Goal: Navigation & Orientation: Find specific page/section

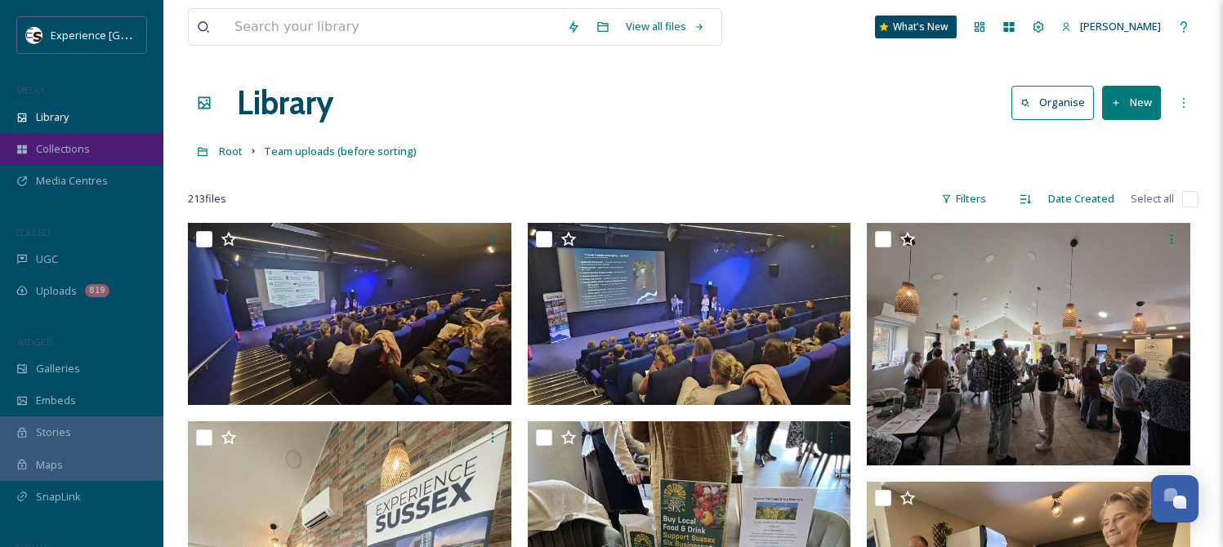
click at [83, 139] on div "Collections" at bounding box center [81, 149] width 163 height 32
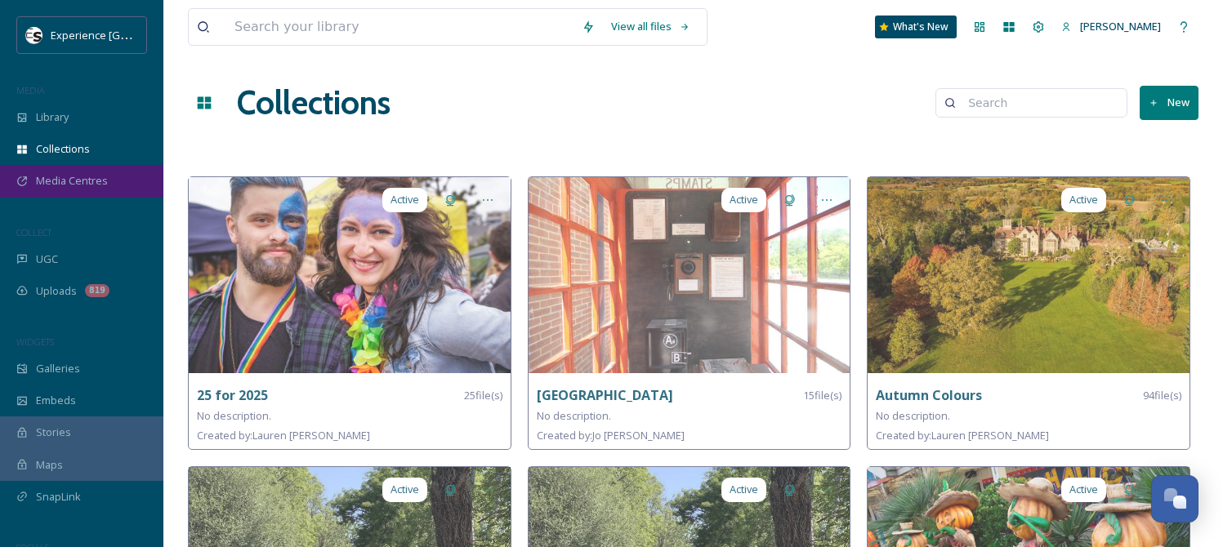
click at [87, 178] on span "Media Centres" at bounding box center [72, 181] width 72 height 16
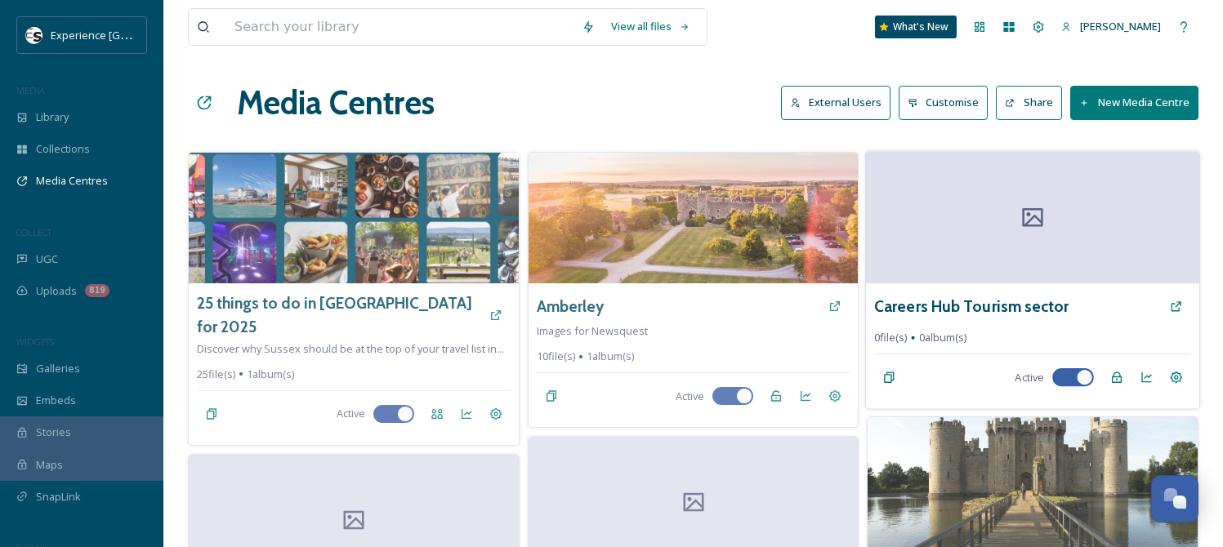
click at [997, 240] on div at bounding box center [1032, 217] width 333 height 132
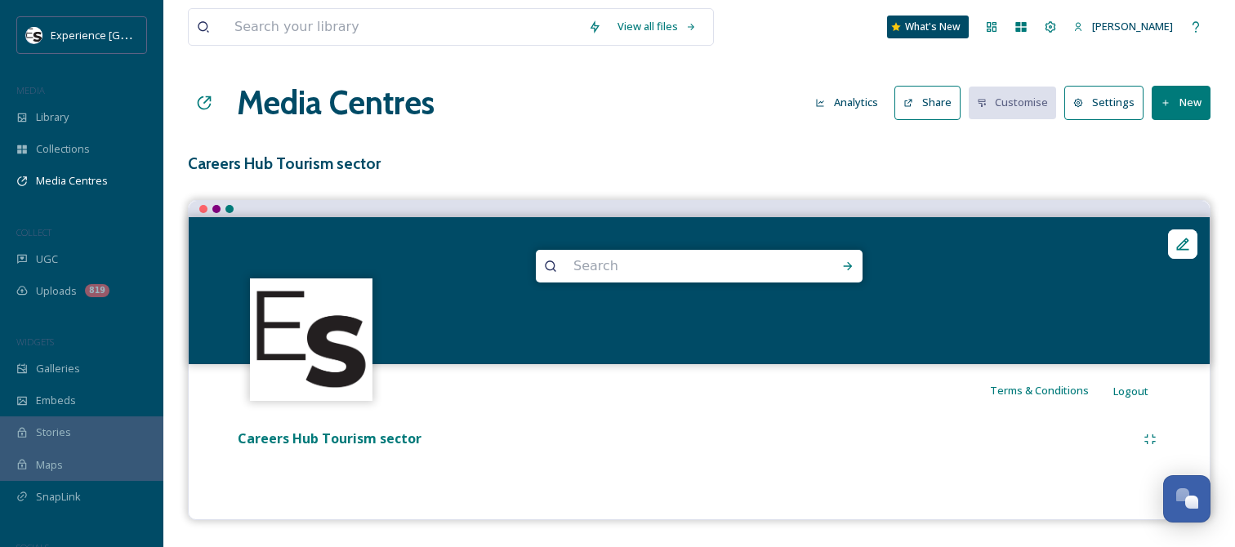
click at [1180, 242] on icon at bounding box center [1183, 244] width 16 height 16
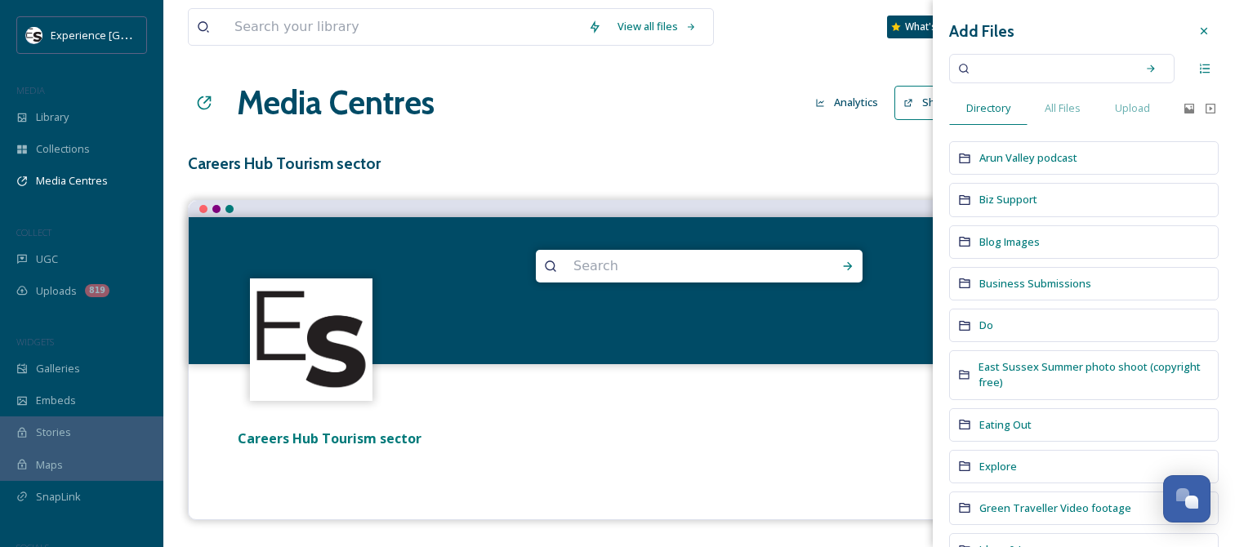
click at [1191, 23] on div at bounding box center [1203, 30] width 29 height 29
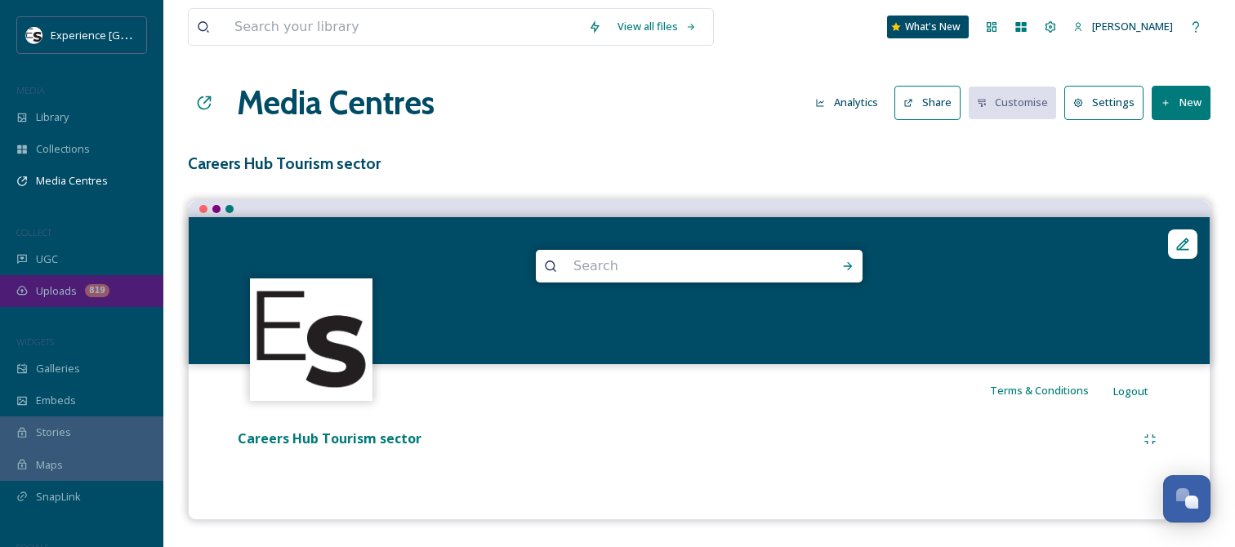
click at [43, 282] on div "Uploads 819" at bounding box center [81, 291] width 163 height 32
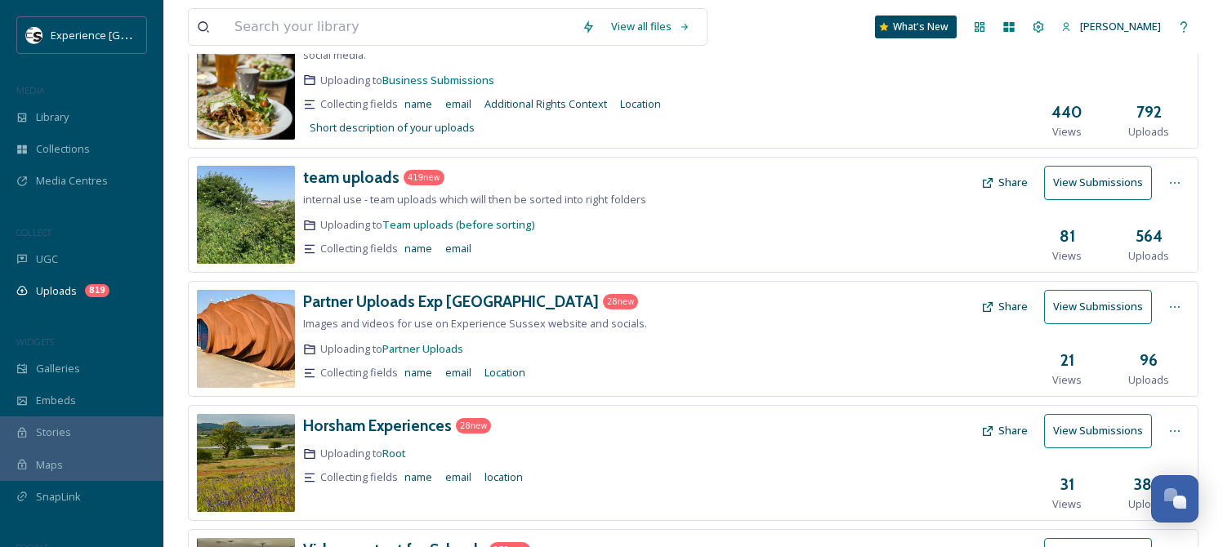
scroll to position [327, 0]
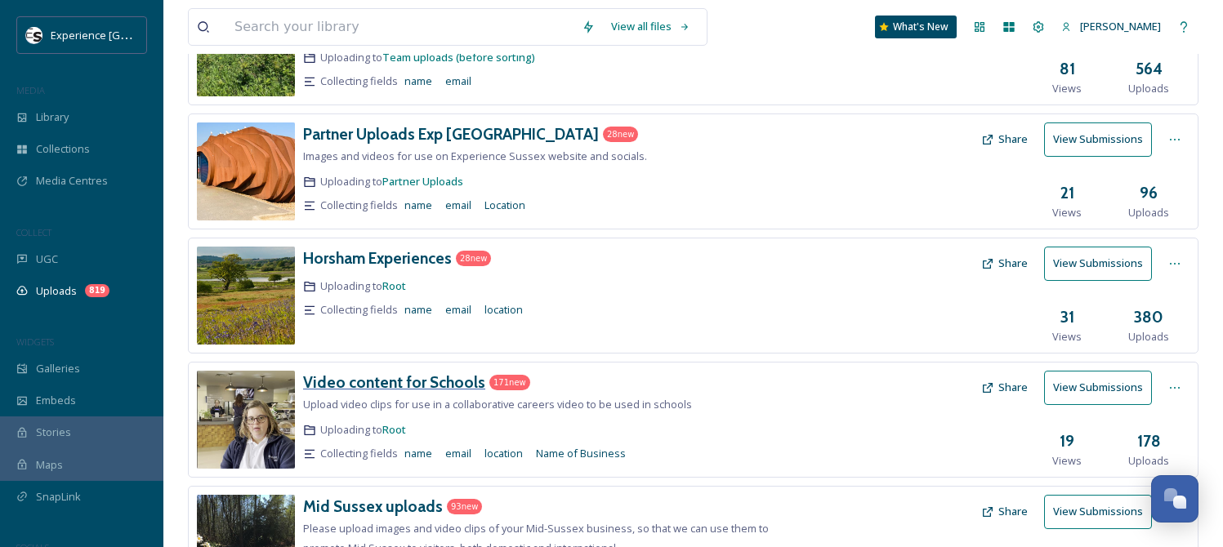
click at [359, 385] on h3 "Video content for Schools" at bounding box center [394, 382] width 182 height 20
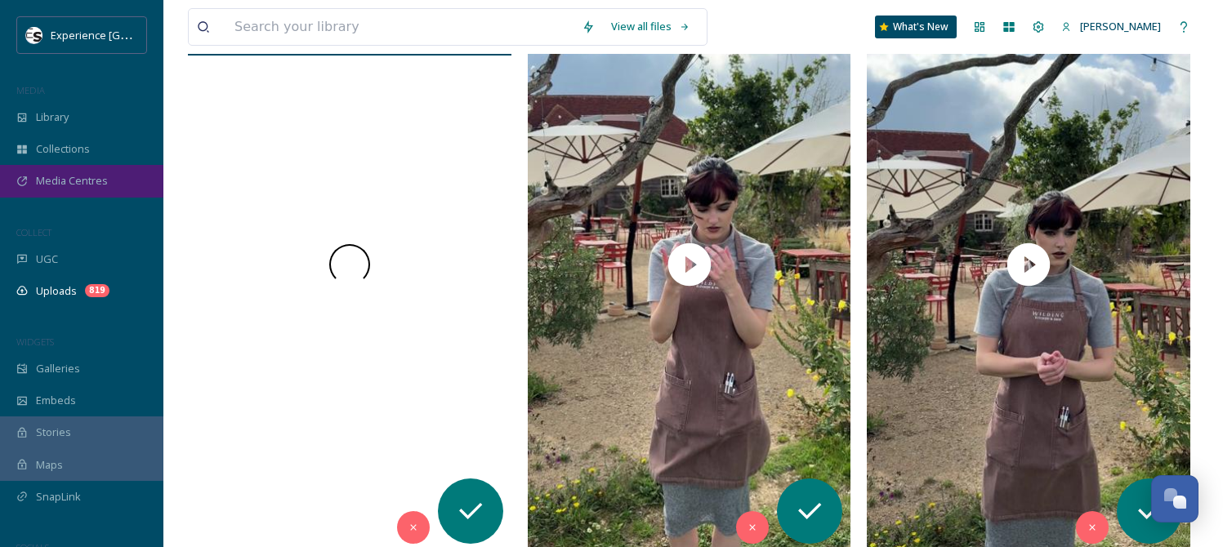
scroll to position [327, 0]
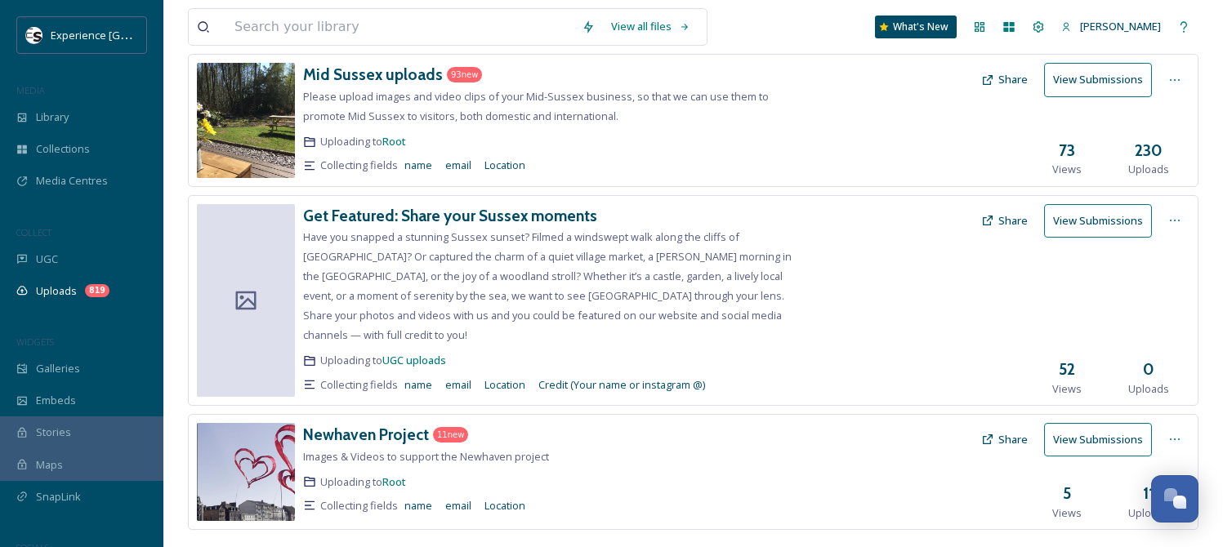
scroll to position [771, 0]
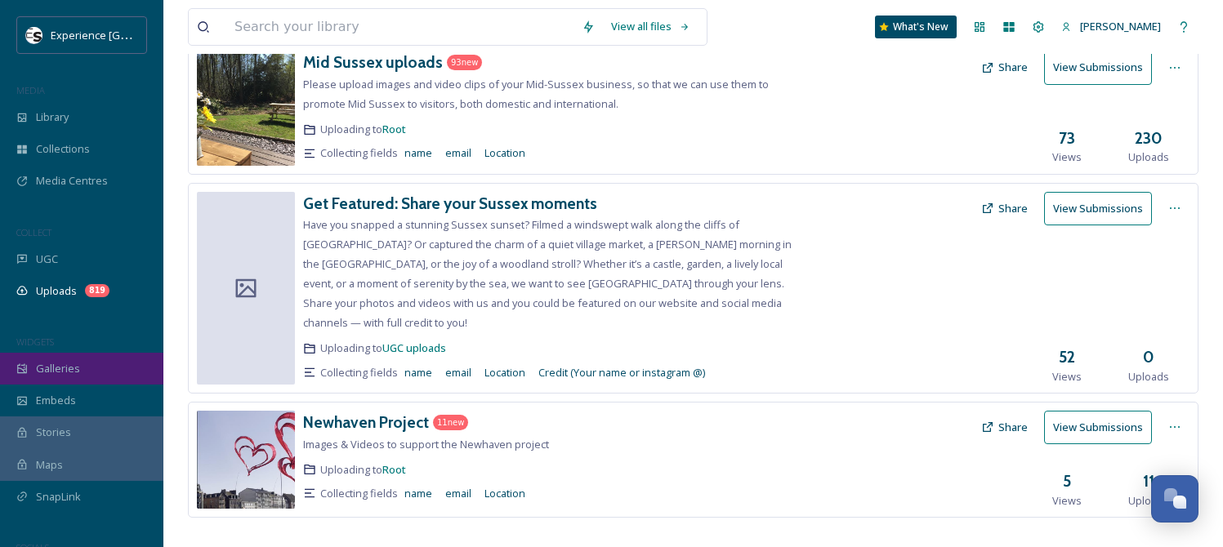
click at [58, 365] on span "Galleries" at bounding box center [58, 369] width 44 height 16
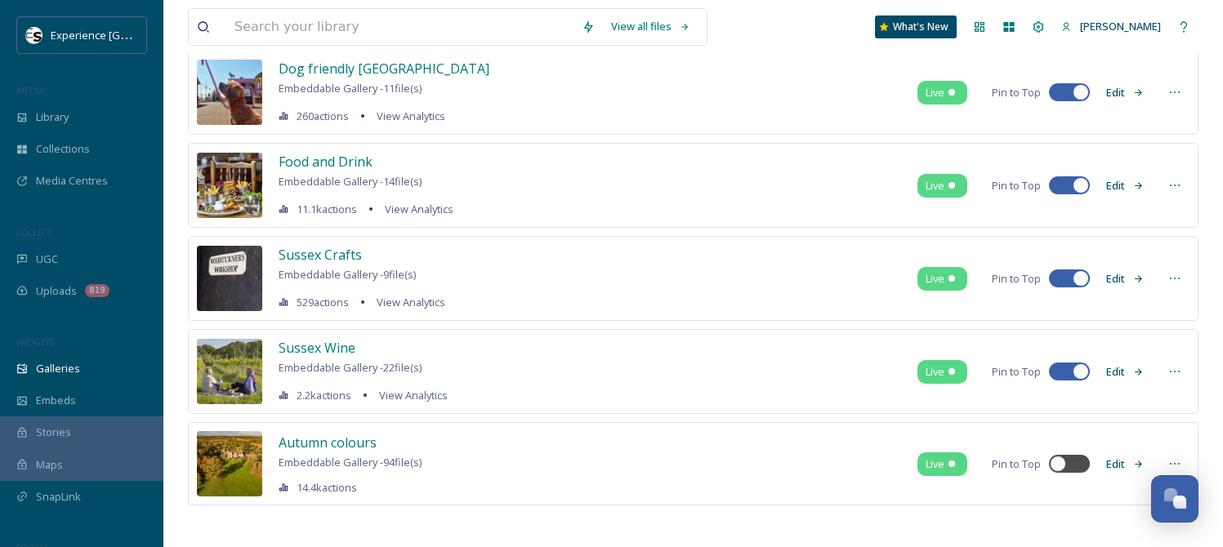
scroll to position [422, 0]
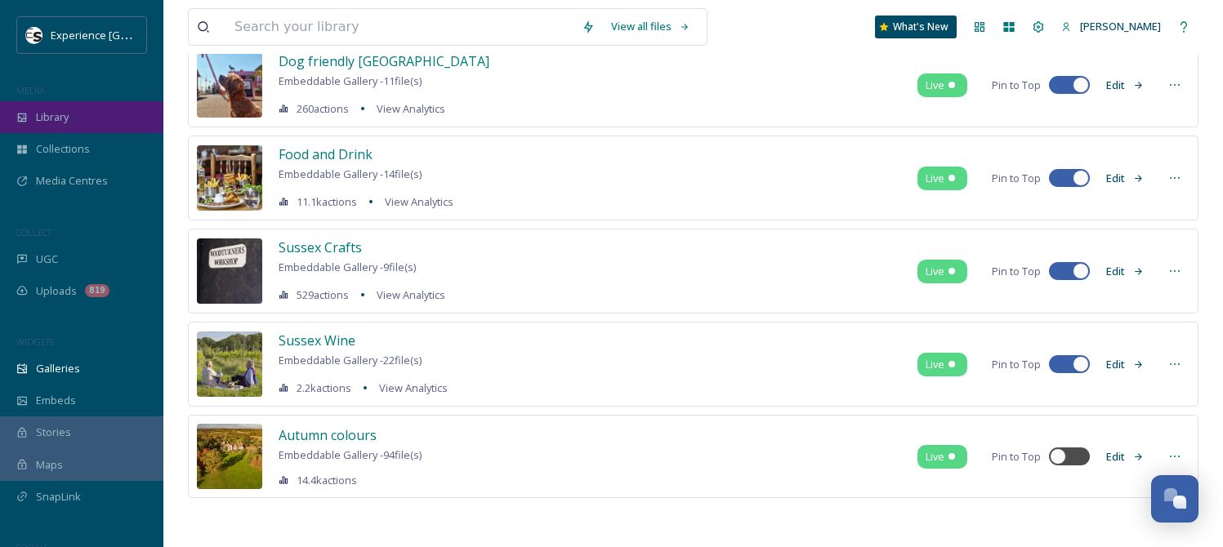
click at [52, 118] on span "Library" at bounding box center [52, 117] width 33 height 16
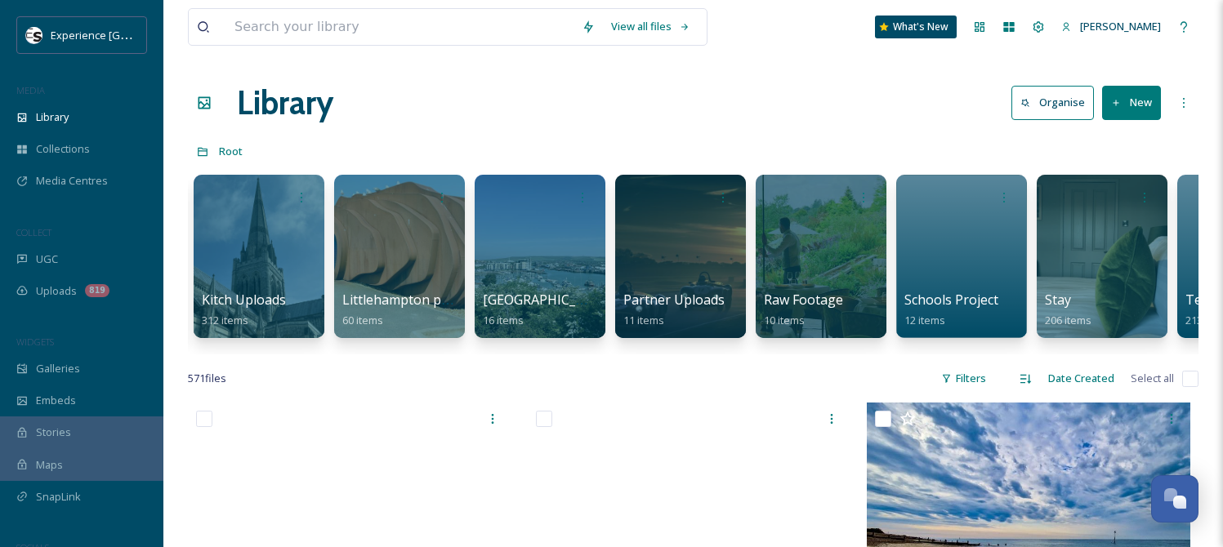
scroll to position [0, 1478]
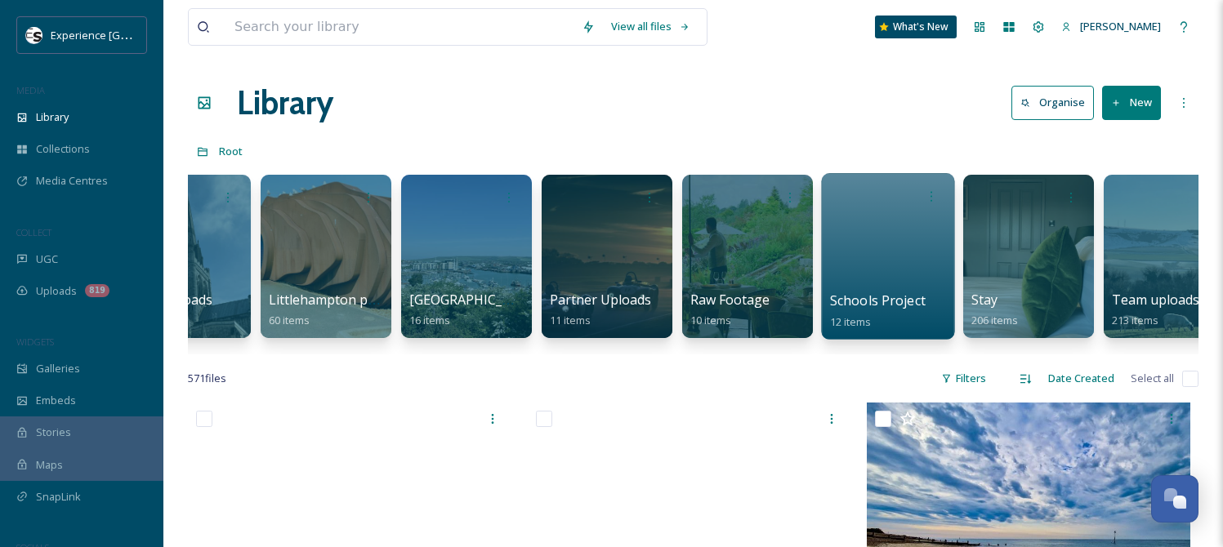
click at [921, 229] on div at bounding box center [887, 256] width 133 height 167
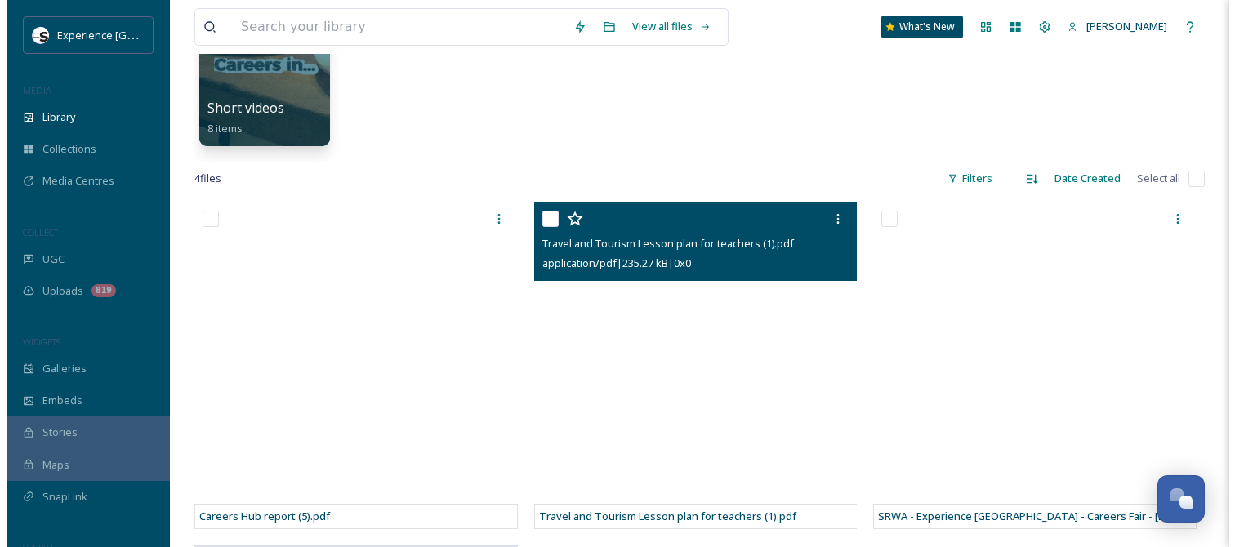
scroll to position [163, 0]
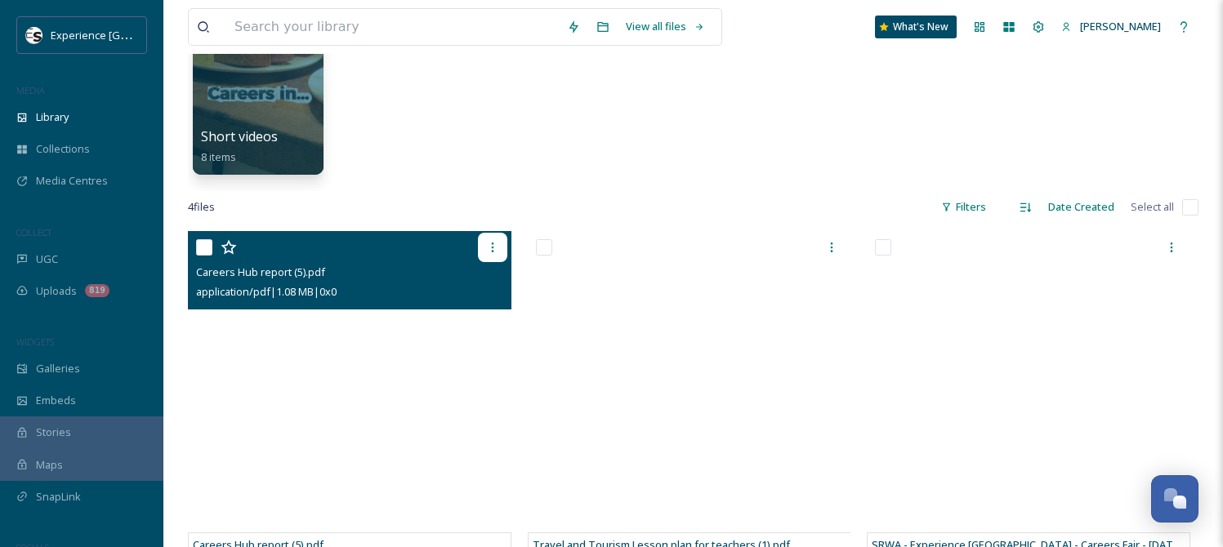
click at [491, 242] on icon at bounding box center [492, 247] width 13 height 13
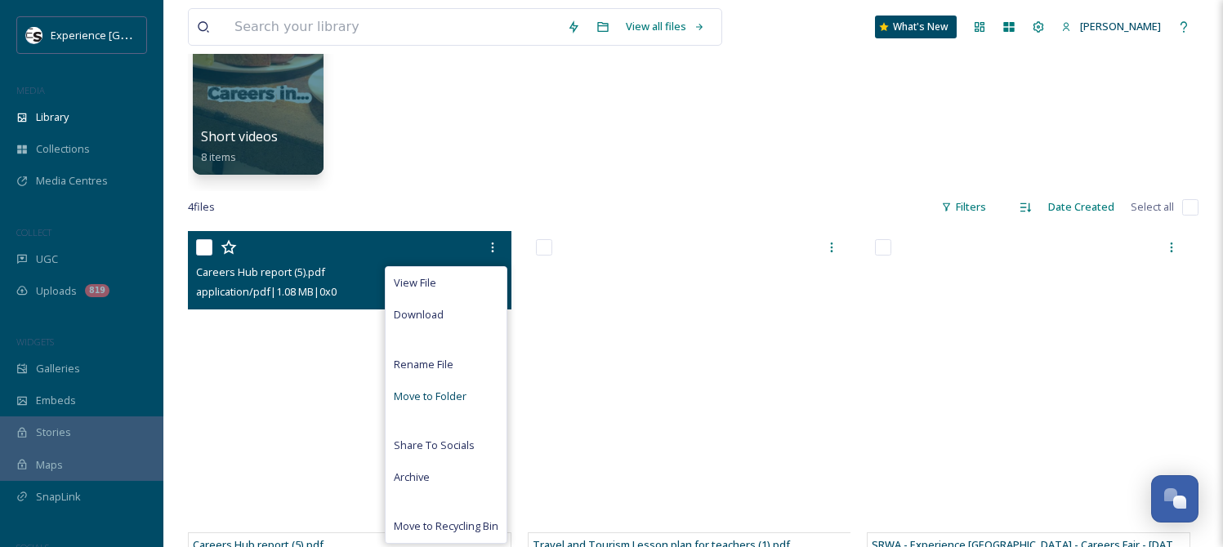
click at [424, 395] on span "Move to Folder" at bounding box center [430, 397] width 73 height 16
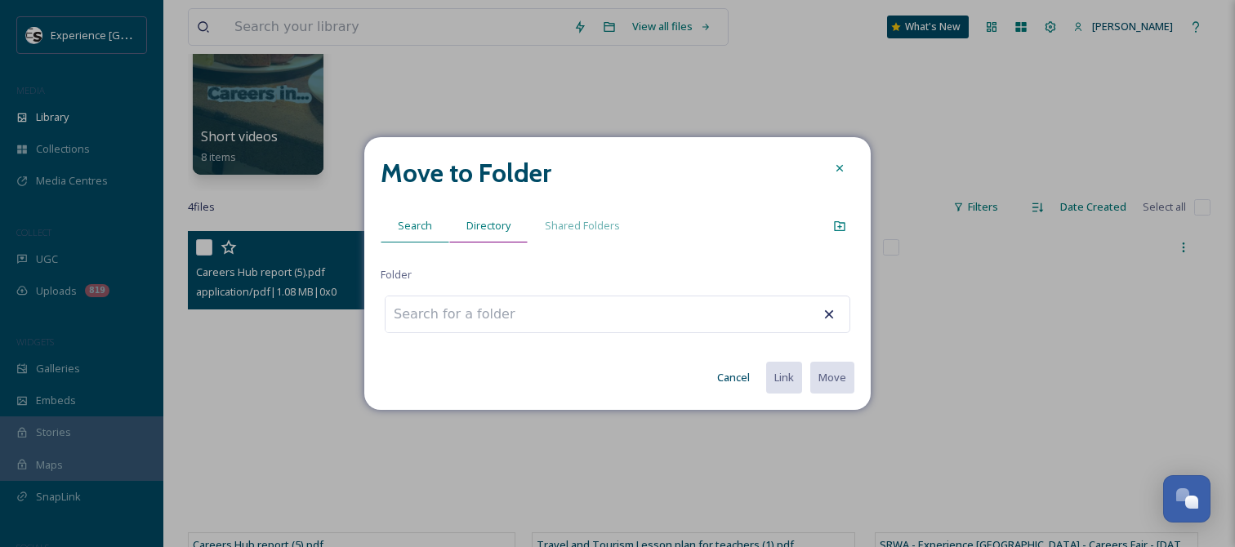
click at [502, 226] on span "Directory" at bounding box center [488, 226] width 44 height 16
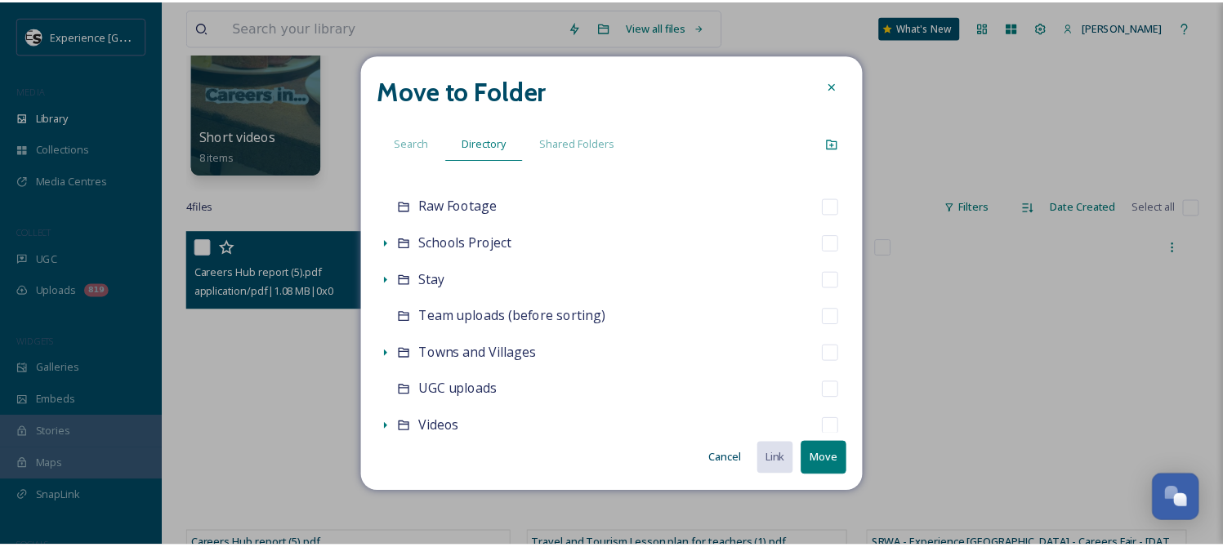
scroll to position [546, 0]
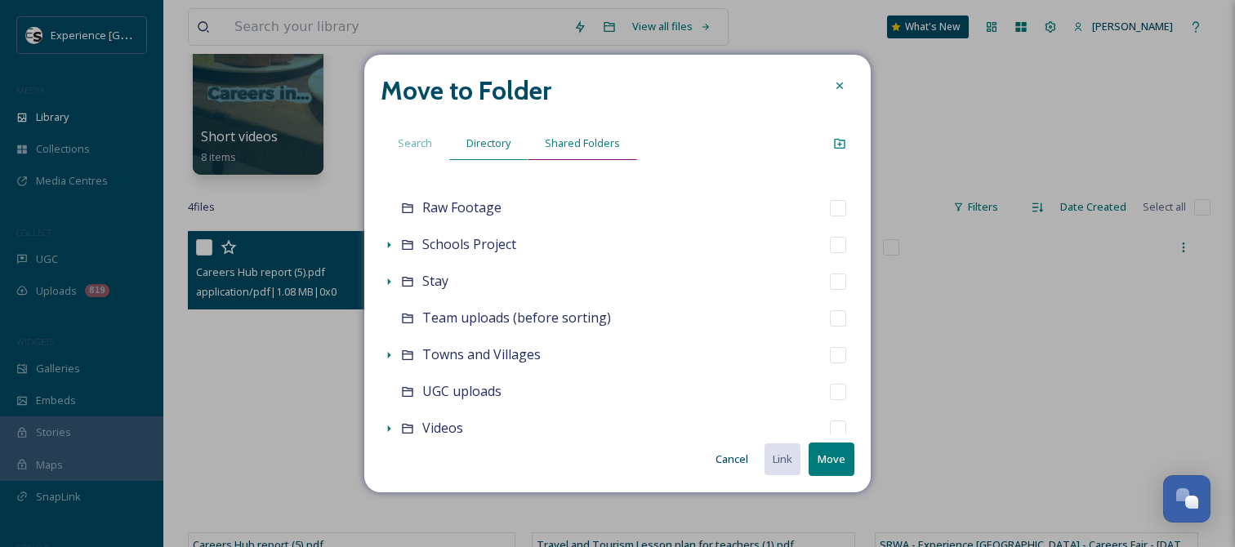
click at [595, 145] on span "Shared Folders" at bounding box center [582, 144] width 75 height 16
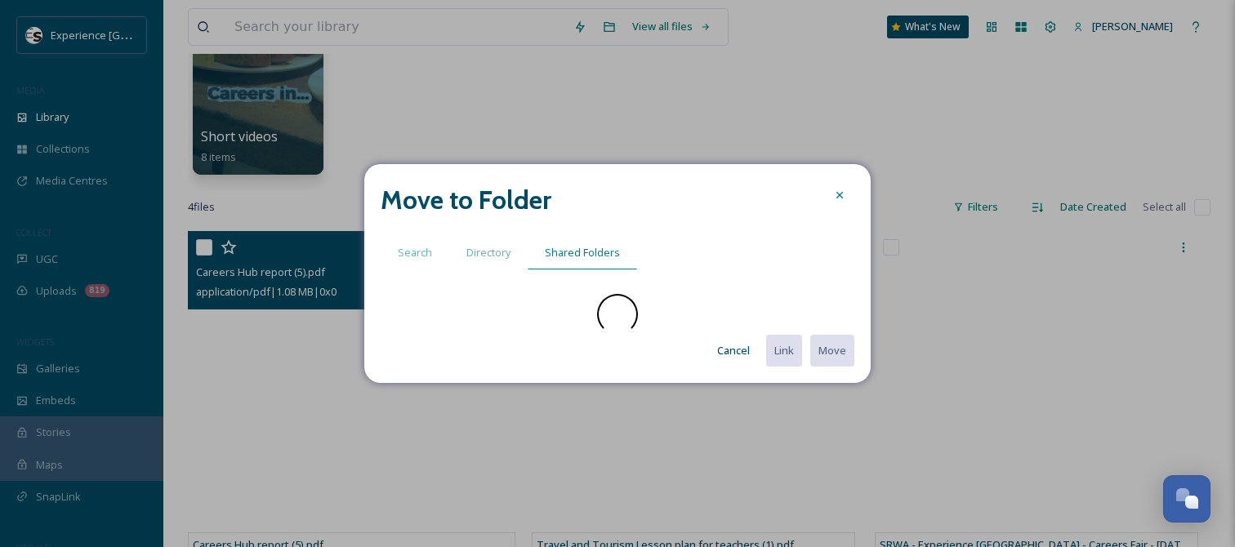
click at [836, 193] on icon at bounding box center [839, 195] width 13 height 13
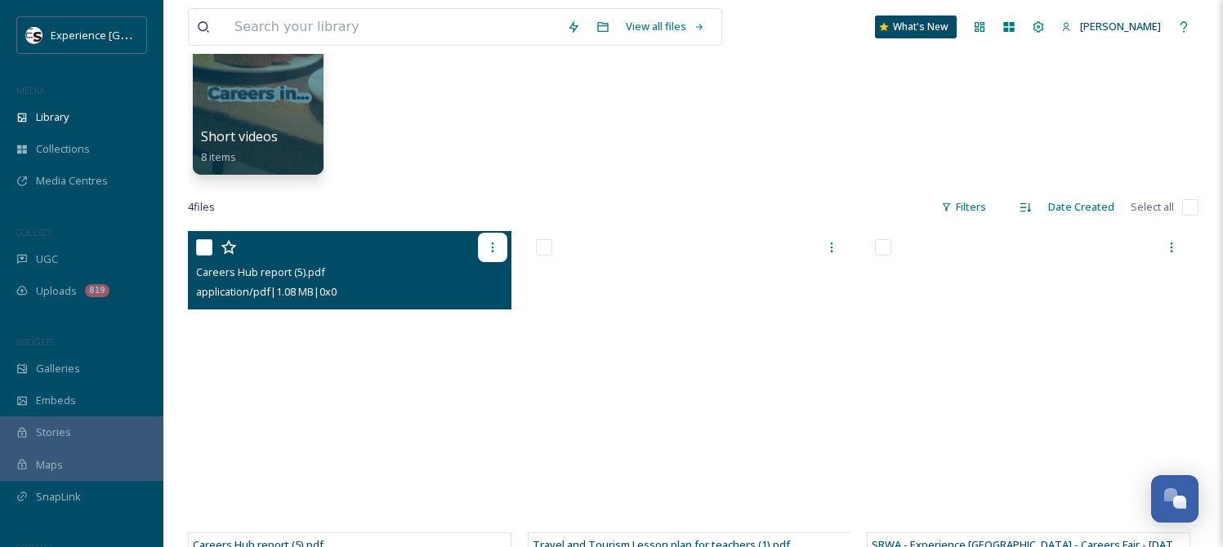
click at [488, 244] on icon at bounding box center [492, 247] width 13 height 13
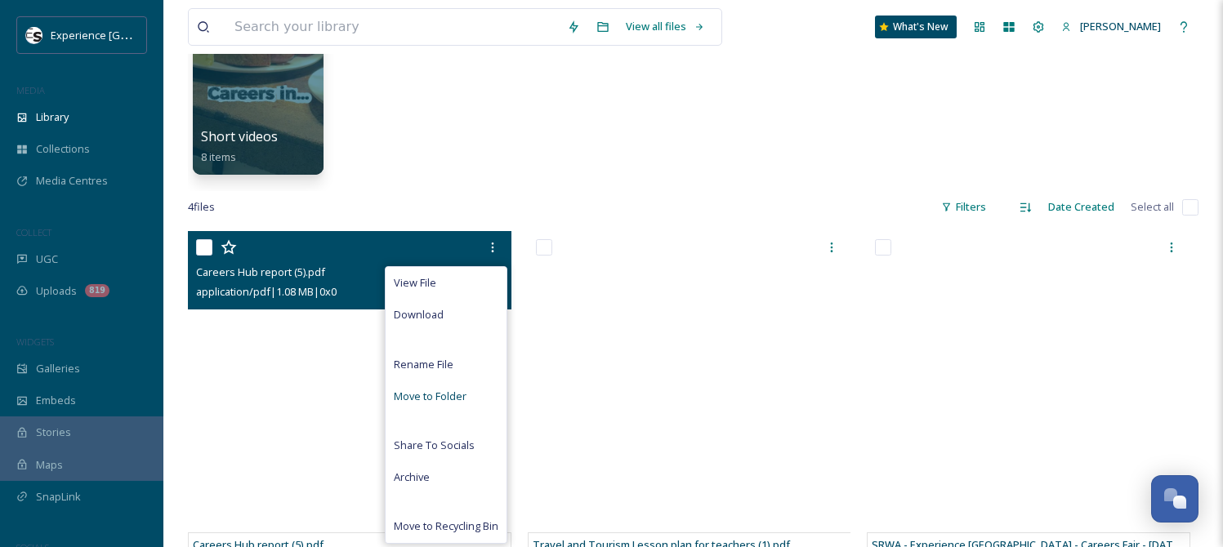
click at [444, 387] on div "Move to Folder" at bounding box center [446, 397] width 121 height 32
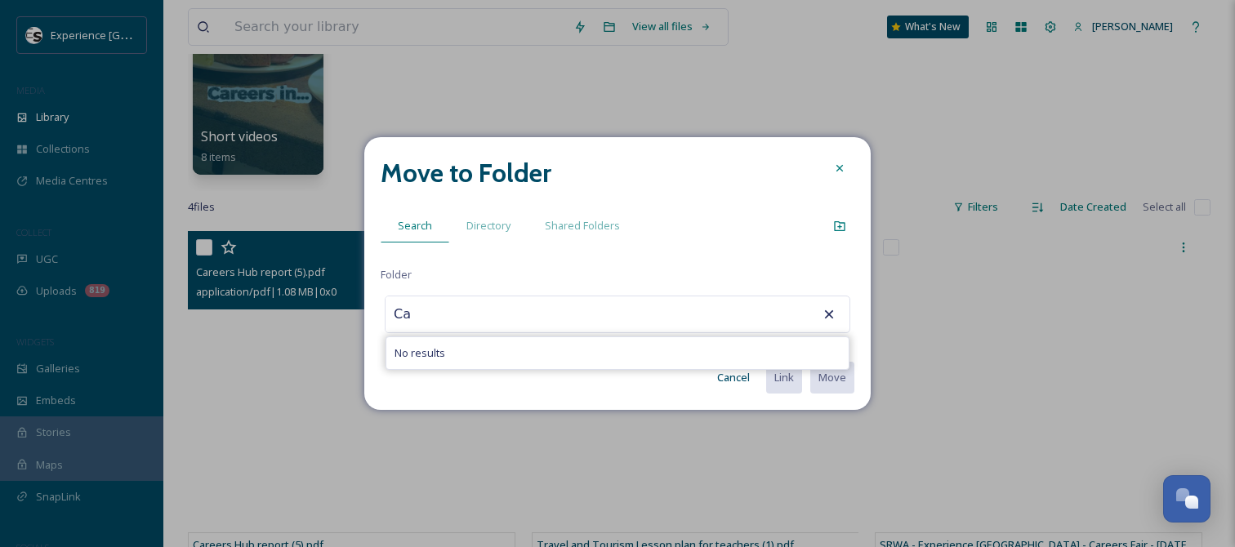
type input "C"
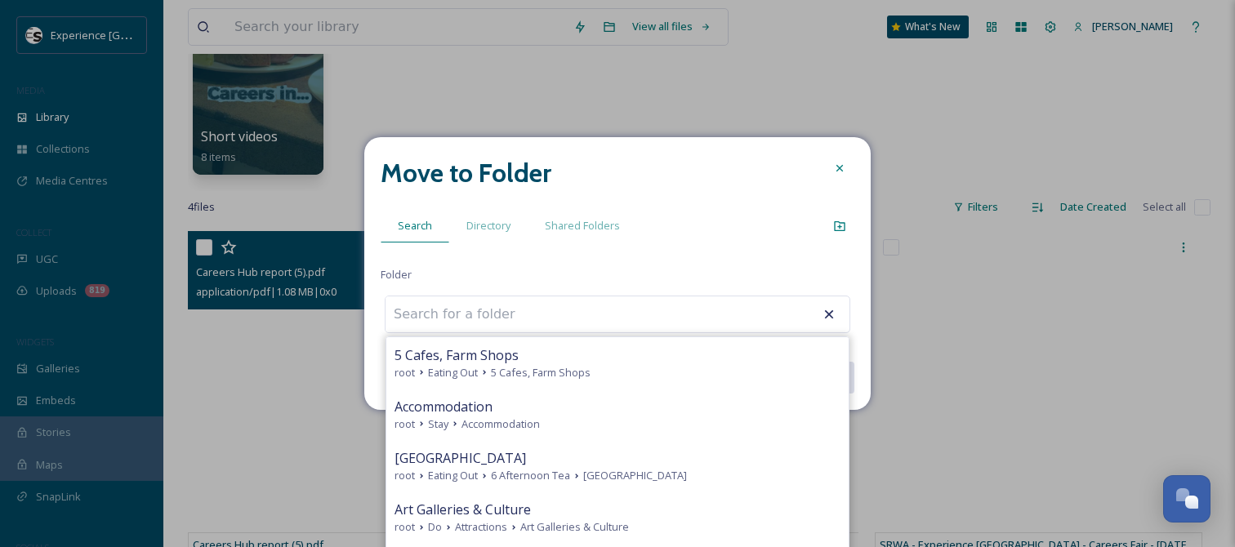
click at [841, 167] on icon at bounding box center [839, 168] width 13 height 13
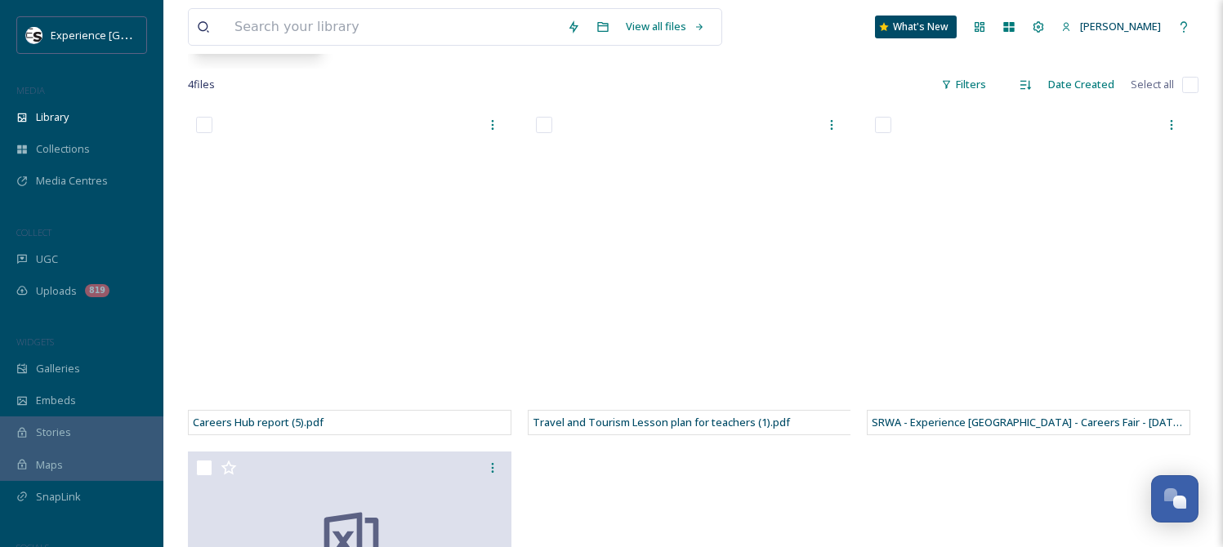
scroll to position [0, 0]
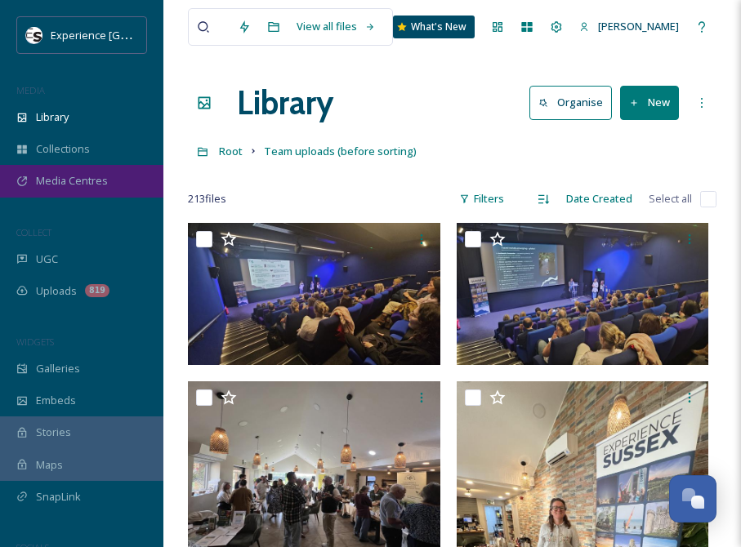
click at [83, 179] on span "Media Centres" at bounding box center [72, 181] width 72 height 16
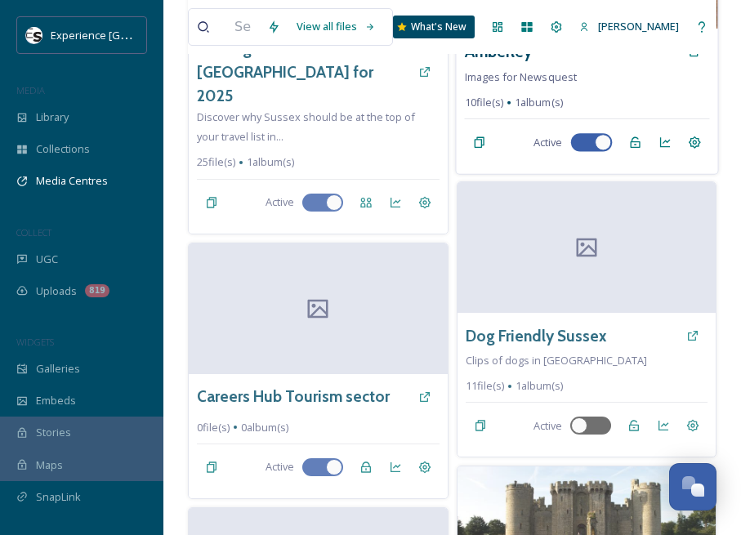
scroll to position [327, 0]
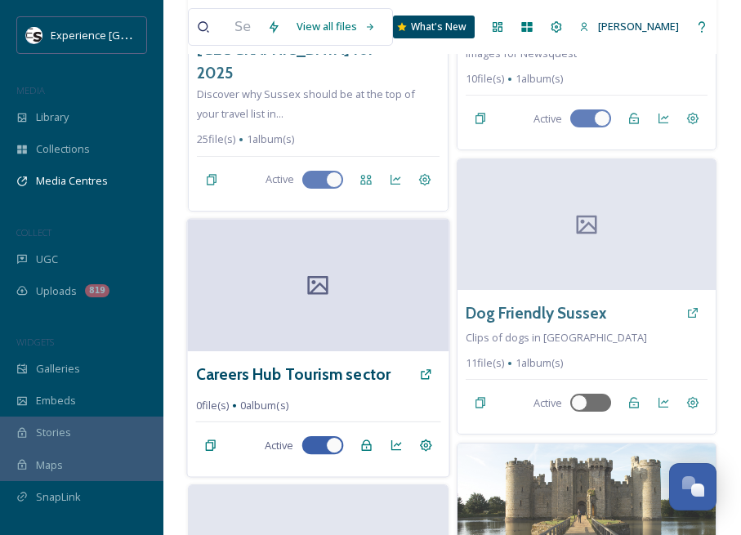
click at [333, 261] on div at bounding box center [317, 285] width 261 height 132
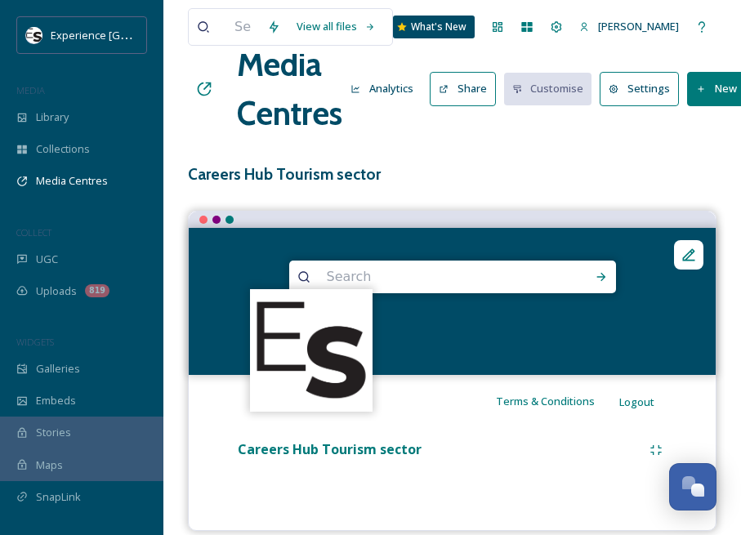
scroll to position [59, 0]
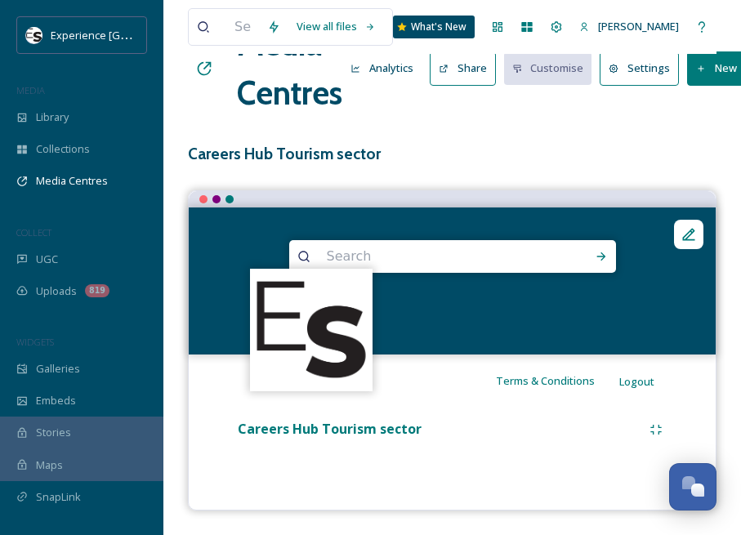
click at [373, 149] on h3 "Careers Hub Tourism sector" at bounding box center [452, 154] width 528 height 24
drag, startPoint x: 355, startPoint y: 155, endPoint x: 245, endPoint y: 143, distance: 111.0
click at [245, 143] on div "View all files What's New Sam Media Centres Analytics Share Customise Settings …" at bounding box center [452, 238] width 578 height 594
click at [289, 163] on h3 "Careers Hub Tourism sector" at bounding box center [452, 154] width 528 height 24
click at [545, 130] on div "View all files What's New Sam Media Centres Analytics Share Customise Settings …" at bounding box center [452, 238] width 578 height 594
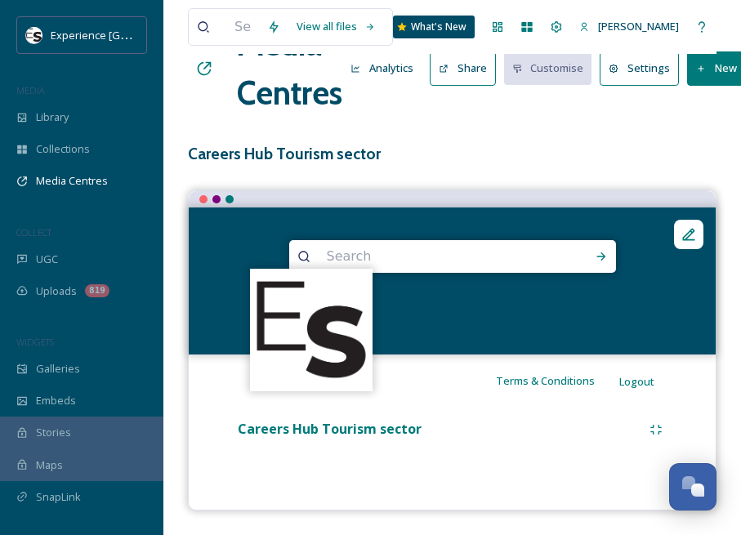
click at [449, 355] on div "Terms & Conditions Logout" at bounding box center [452, 381] width 527 height 52
click at [488, 347] on div at bounding box center [452, 280] width 527 height 147
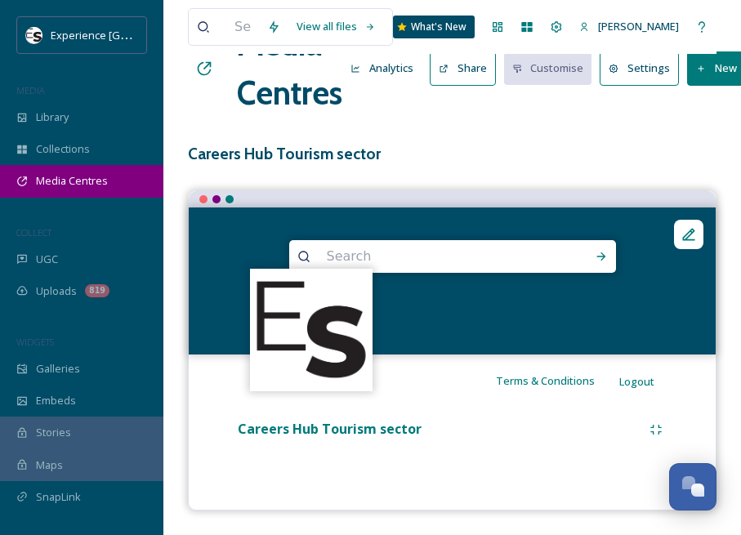
click at [91, 178] on span "Media Centres" at bounding box center [72, 181] width 72 height 16
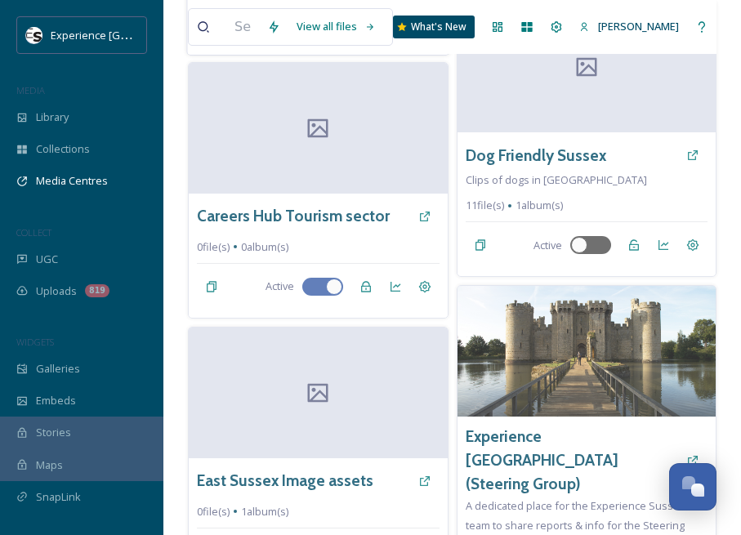
scroll to position [490, 0]
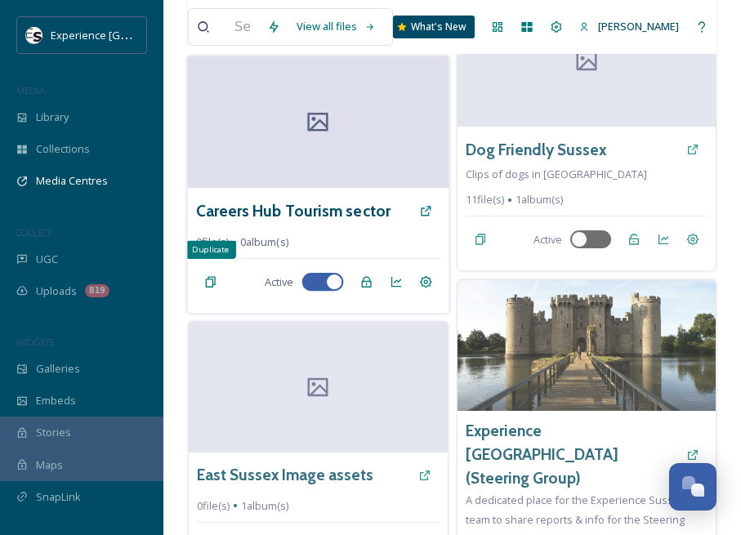
click at [206, 276] on icon at bounding box center [211, 281] width 10 height 11
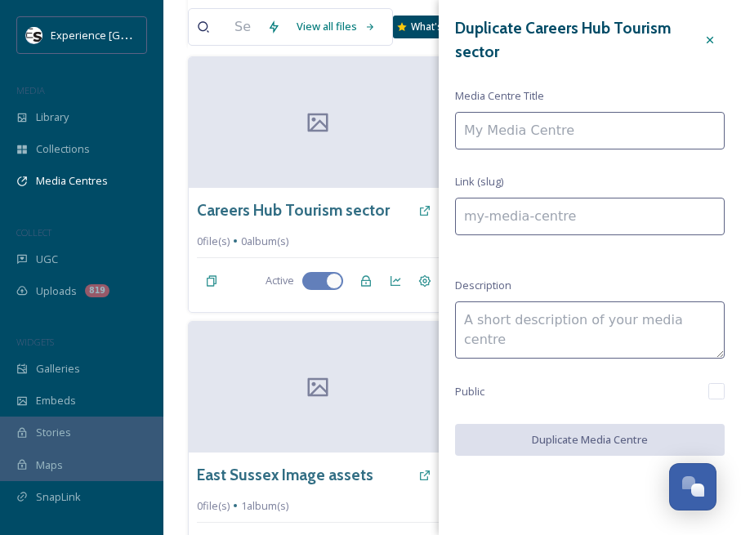
click at [709, 36] on icon at bounding box center [709, 39] width 13 height 13
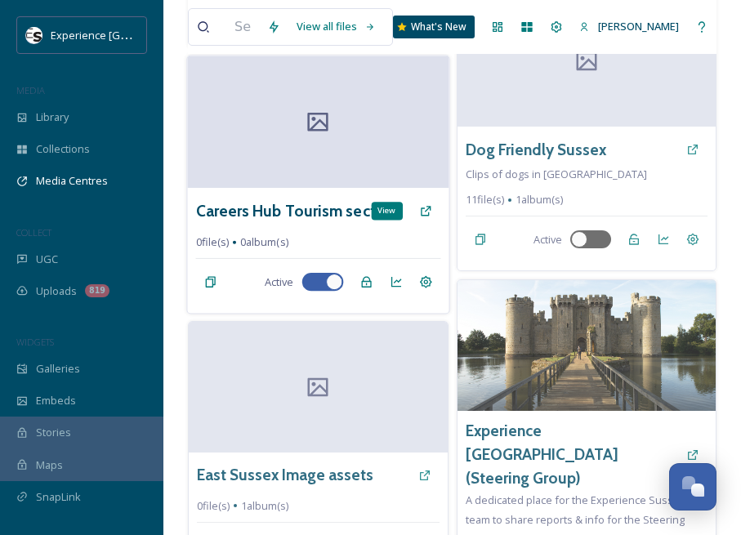
click at [423, 196] on div "View" at bounding box center [425, 210] width 29 height 29
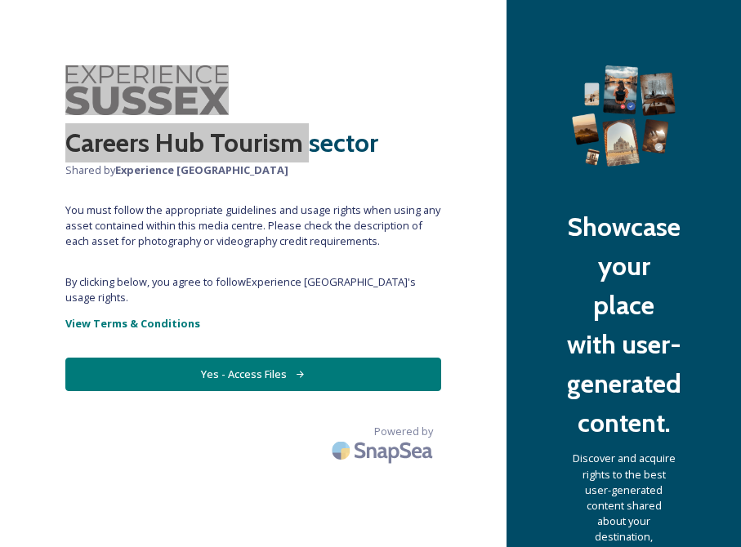
drag, startPoint x: 0, startPoint y: 97, endPoint x: 305, endPoint y: 109, distance: 304.9
click at [305, 109] on div "Careers Hub Tourism sector Shared by Experience Sussex You must follow the appr…" at bounding box center [253, 273] width 506 height 417
